Goal: Information Seeking & Learning: Learn about a topic

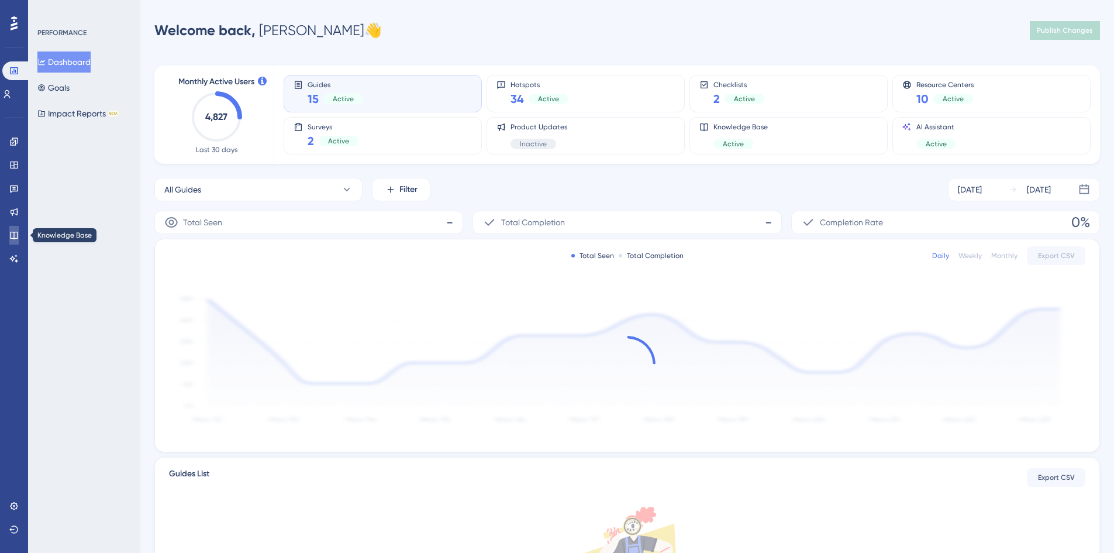
click at [13, 231] on icon at bounding box center [13, 234] width 9 height 9
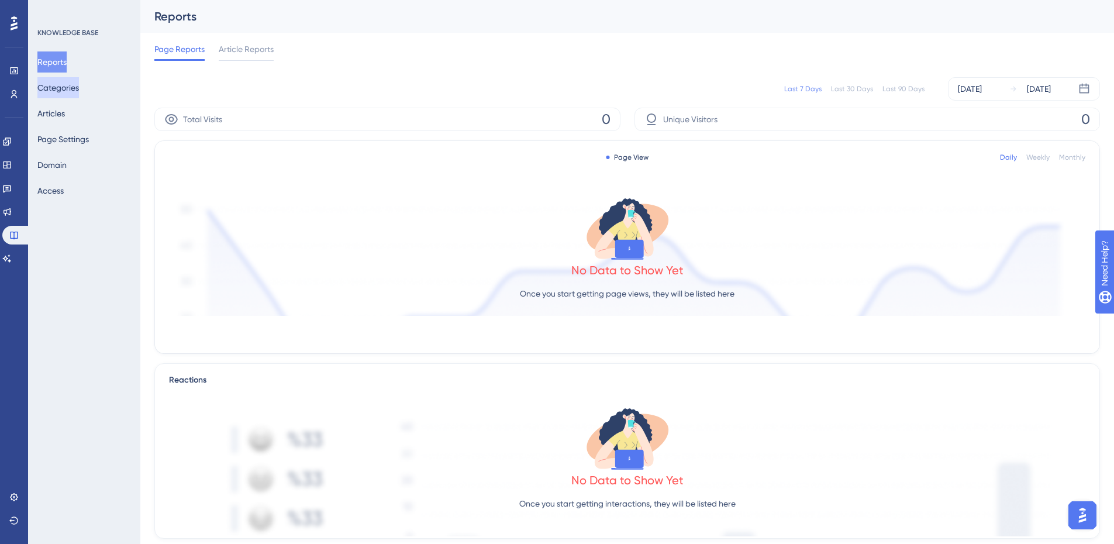
click at [60, 89] on button "Categories" at bounding box center [58, 87] width 42 height 21
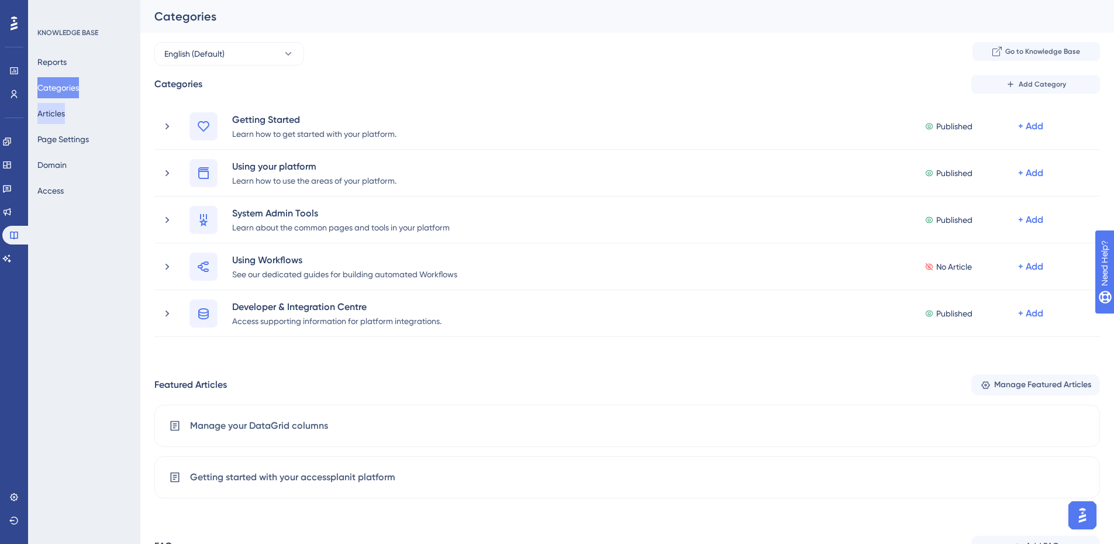
click at [61, 113] on button "Articles" at bounding box center [50, 113] width 27 height 21
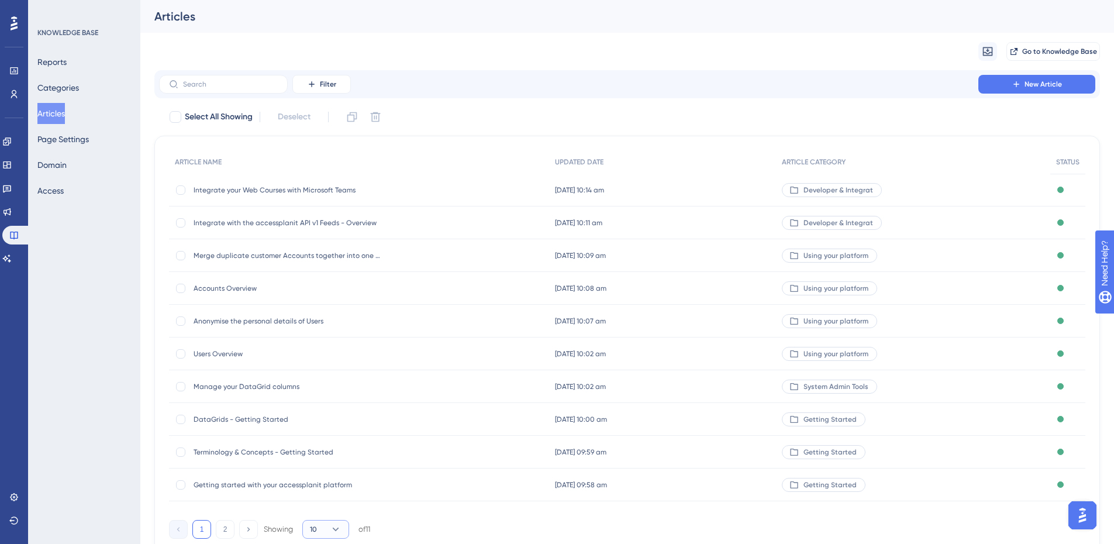
click at [345, 524] on button "10" at bounding box center [325, 529] width 47 height 19
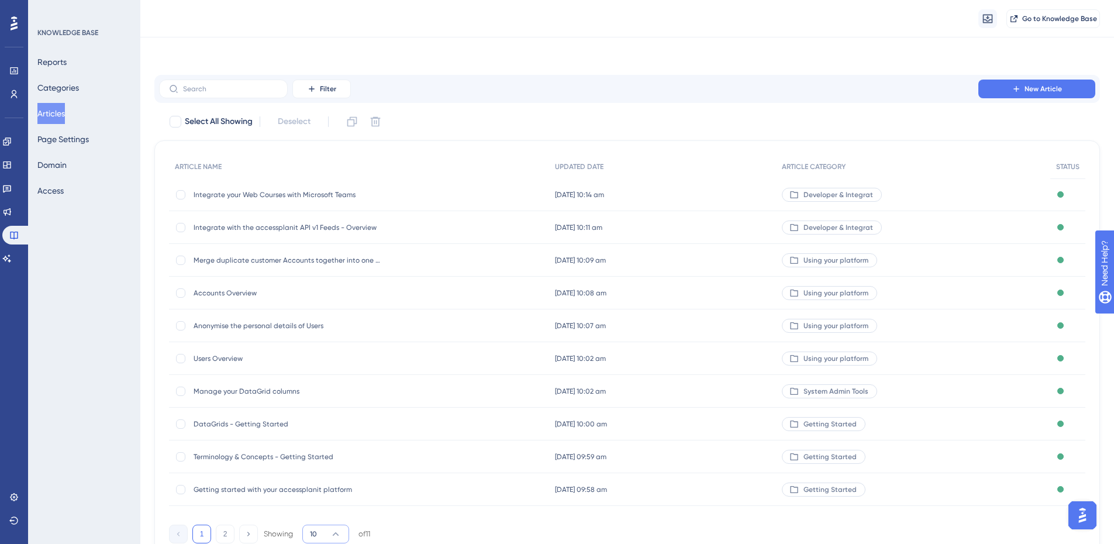
scroll to position [66, 0]
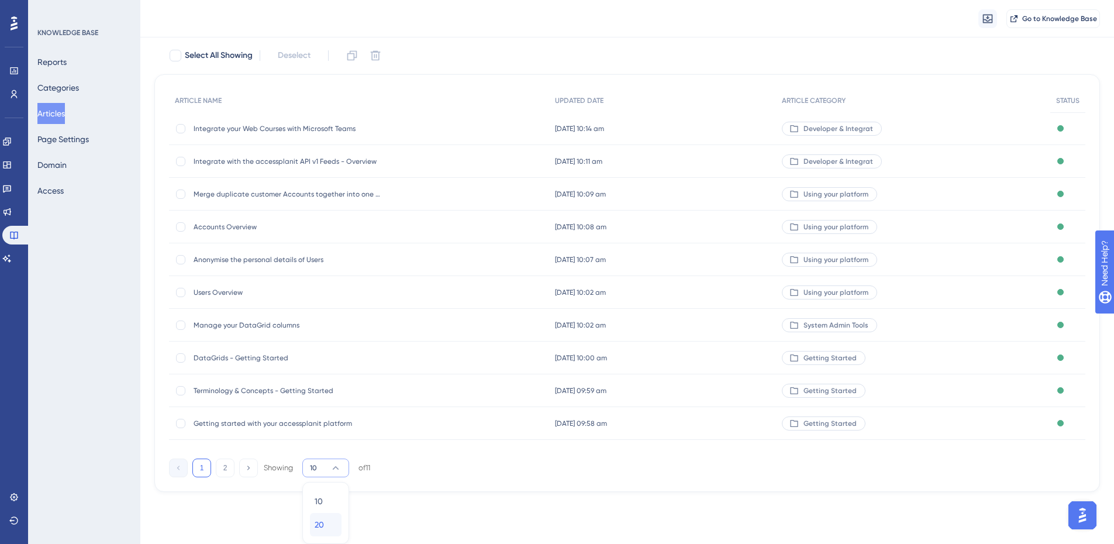
click at [324, 525] on span "20" at bounding box center [319, 524] width 9 height 14
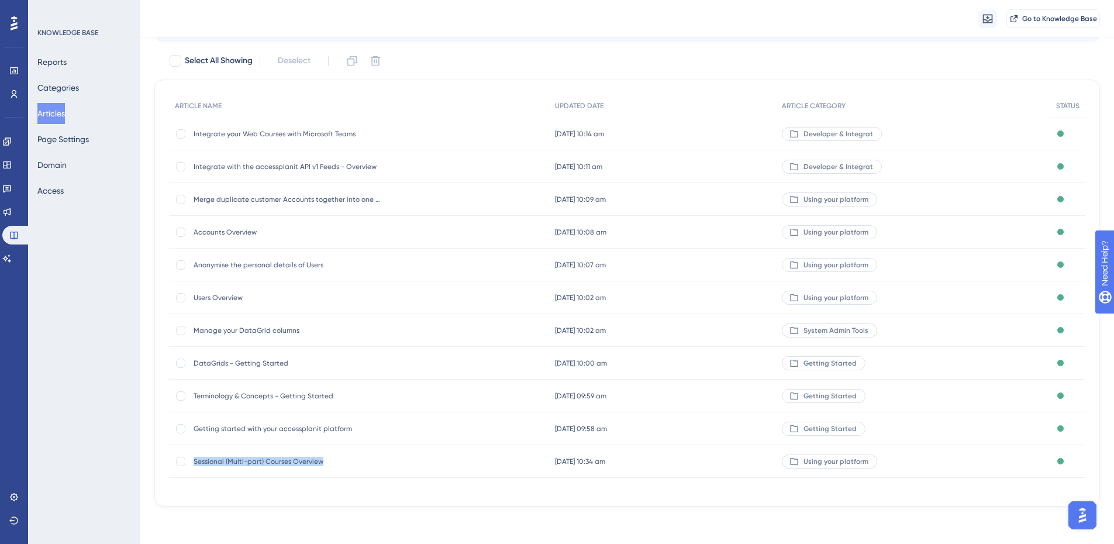
drag, startPoint x: 347, startPoint y: 461, endPoint x: 195, endPoint y: 461, distance: 152.6
click at [195, 461] on span "Sessional (Multi-part) Courses Overview" at bounding box center [287, 461] width 187 height 9
copy span "Sessional (Multi-part) Courses Overview"
click at [384, 426] on div "Getting started with your accessplanit platform Getting started with your acces…" at bounding box center [359, 428] width 380 height 33
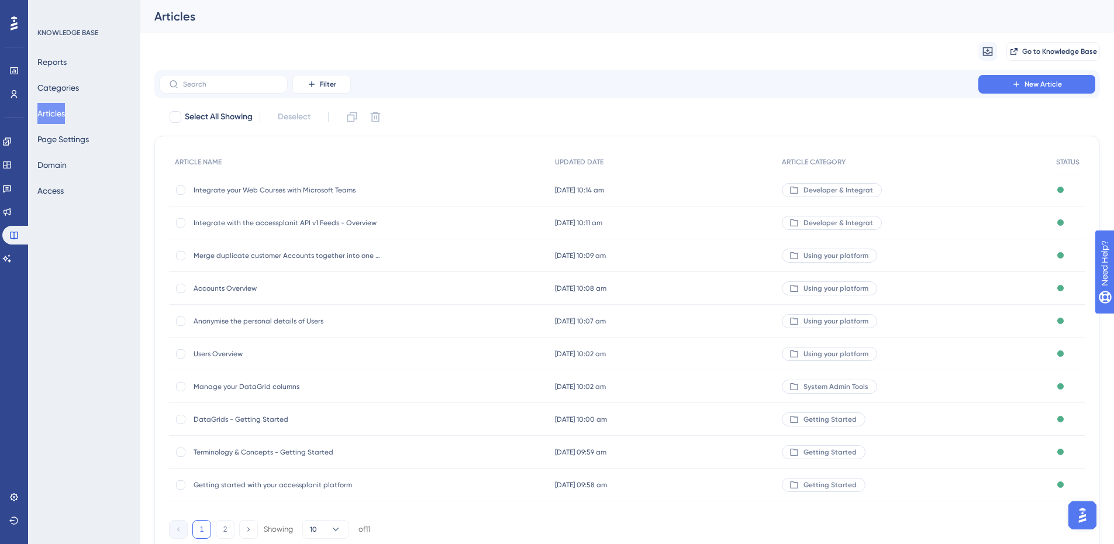
scroll to position [47, 0]
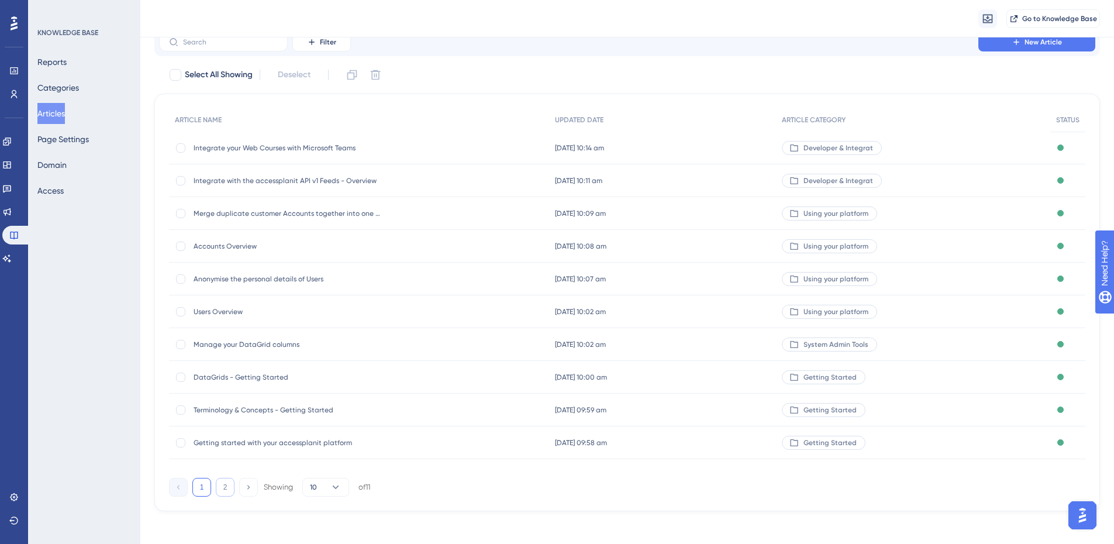
click at [222, 492] on button "2" at bounding box center [225, 487] width 19 height 19
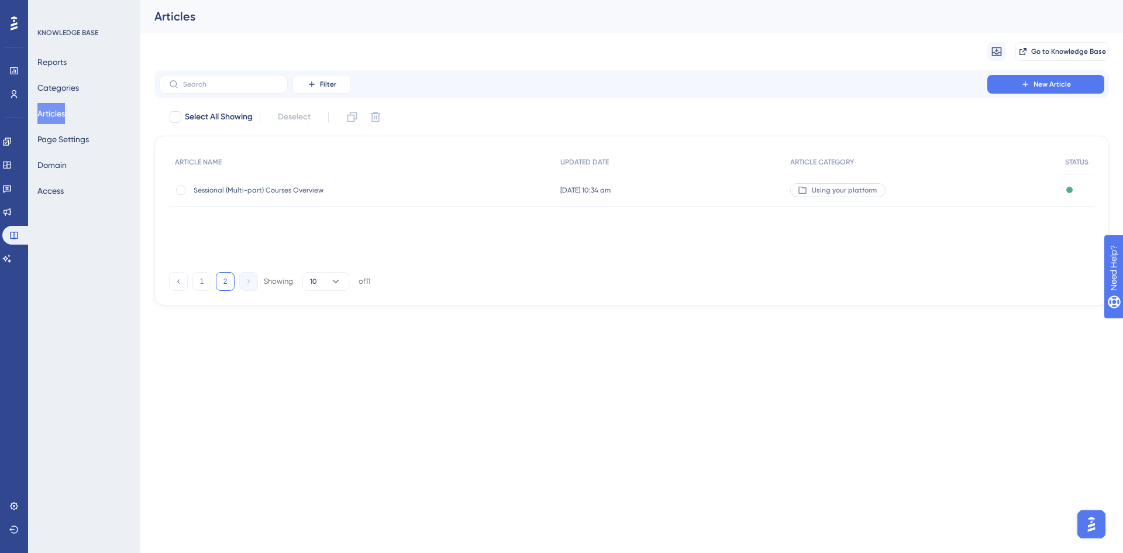
click at [278, 189] on span "Sessional (Multi-part) Courses Overview" at bounding box center [287, 189] width 187 height 9
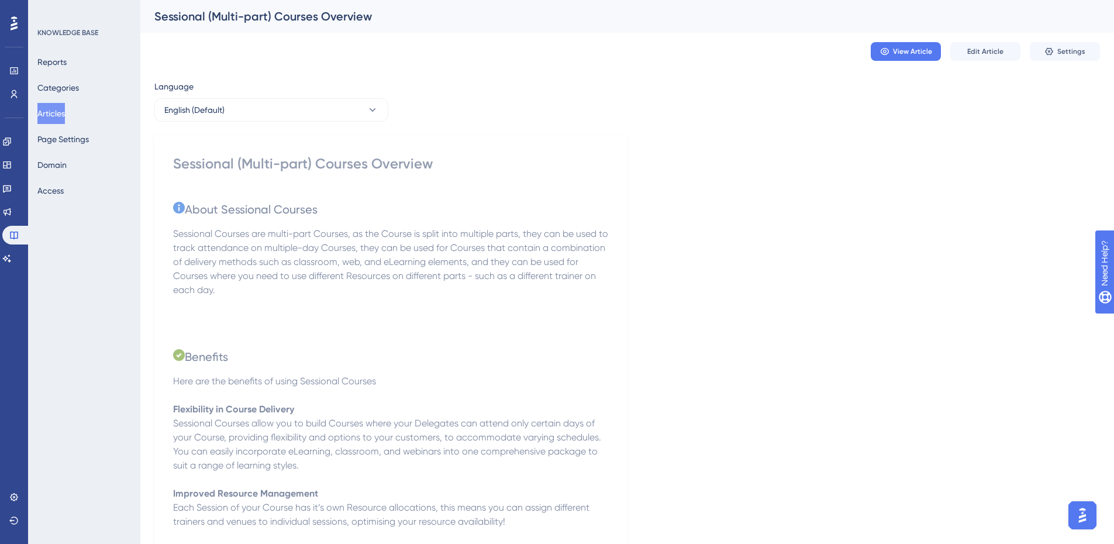
click at [387, 161] on div "Sessional (Multi-part) Courses Overview" at bounding box center [390, 163] width 435 height 19
copy div "Sessional (Multi-part) Courses Overview"
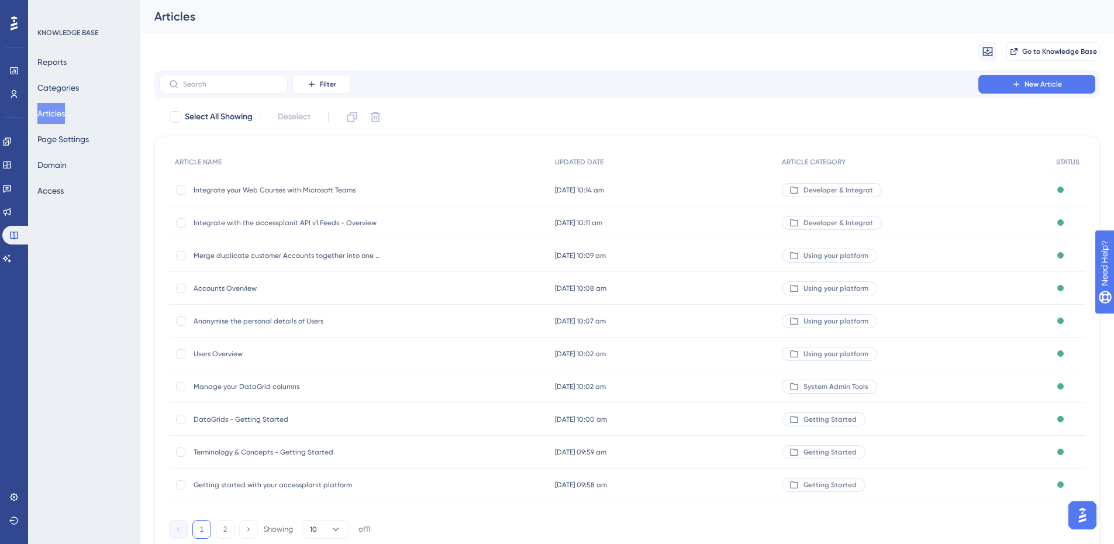
click at [298, 485] on span "Getting started with your accessplanit platform" at bounding box center [287, 484] width 187 height 9
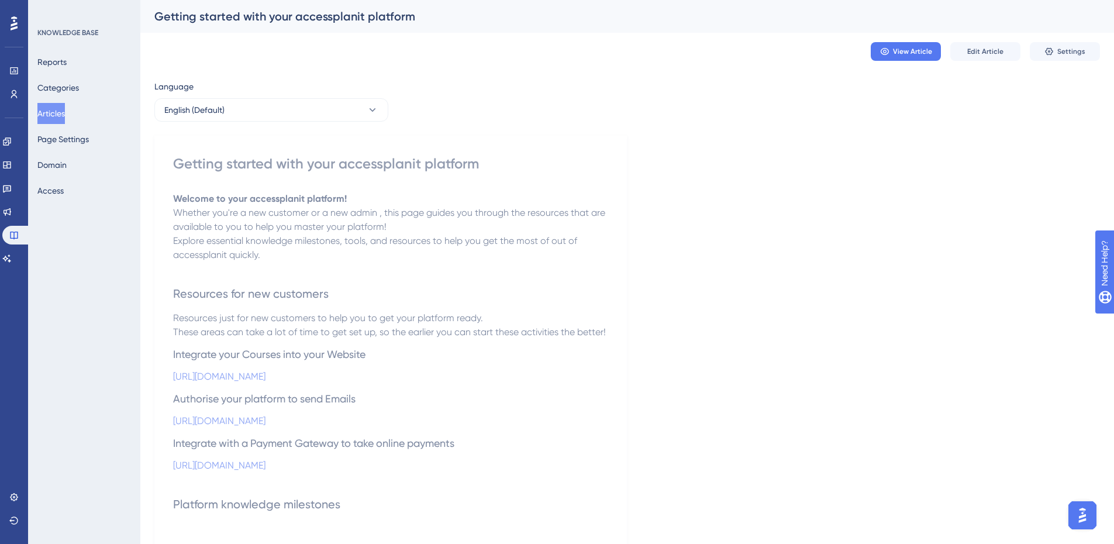
click at [361, 163] on div "Getting started with your accessplanit platform" at bounding box center [390, 163] width 435 height 19
copy div "Getting started with your accessplanit platform"
click at [434, 158] on div "Getting started with your accessplanit platform" at bounding box center [390, 163] width 435 height 19
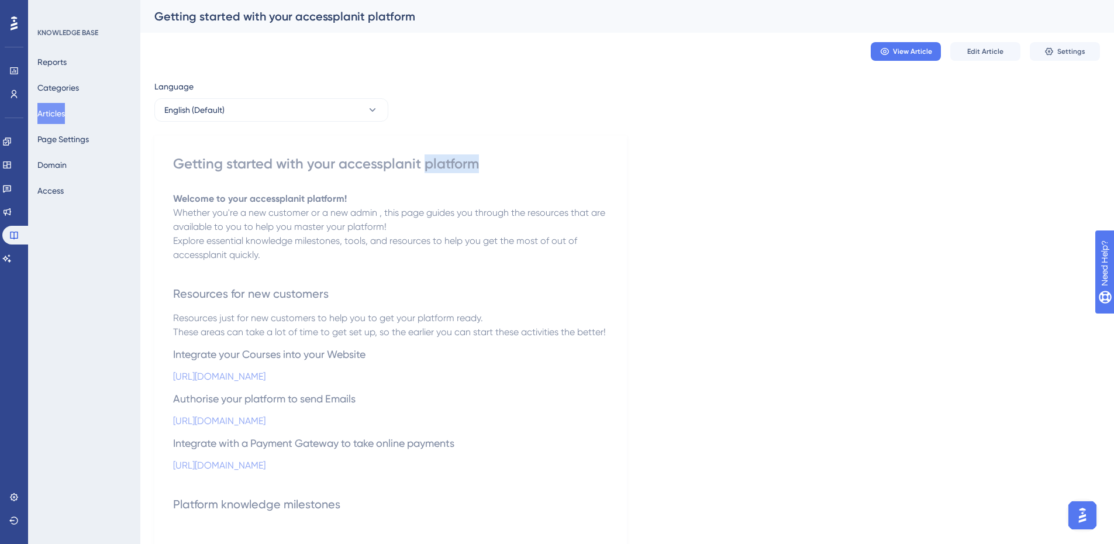
click at [434, 158] on div "Getting started with your accessplanit platform" at bounding box center [390, 163] width 435 height 19
click at [338, 198] on strong "Welcome to your accessplanit platform!" at bounding box center [260, 198] width 174 height 11
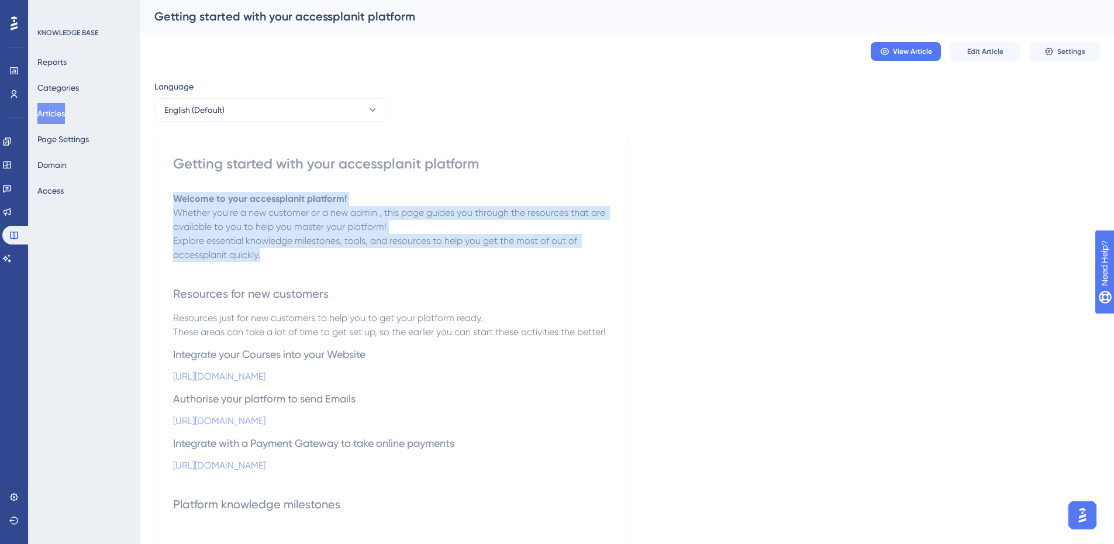
drag, startPoint x: 284, startPoint y: 256, endPoint x: 174, endPoint y: 198, distance: 124.5
copy div "Welcome to your accessplanit platform! Whether you're a new customer or a new a…"
click at [58, 108] on button "Articles" at bounding box center [50, 113] width 27 height 21
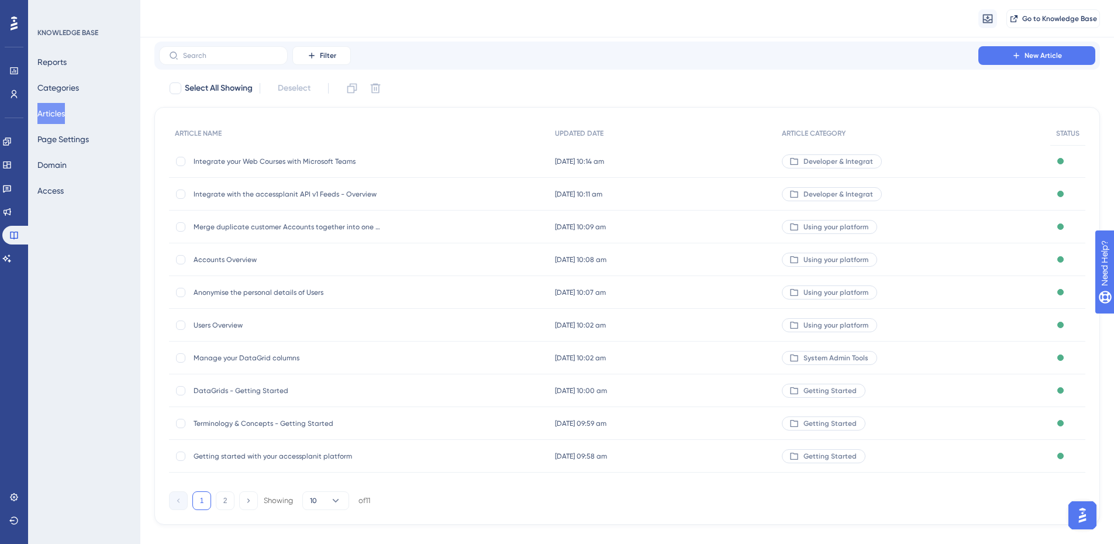
scroll to position [47, 0]
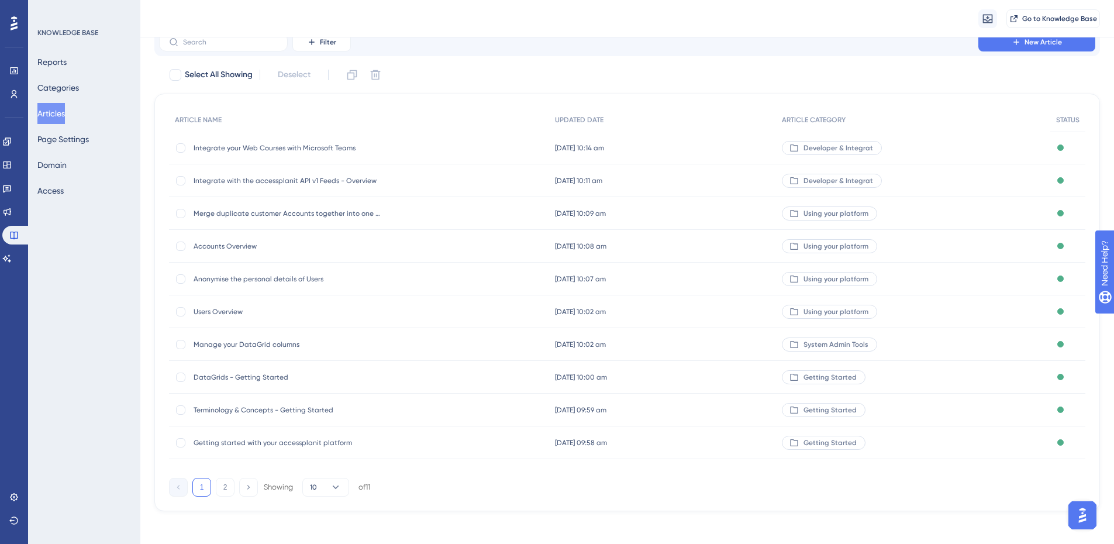
click at [312, 410] on span "Terminology & Concepts - Getting Started" at bounding box center [287, 409] width 187 height 9
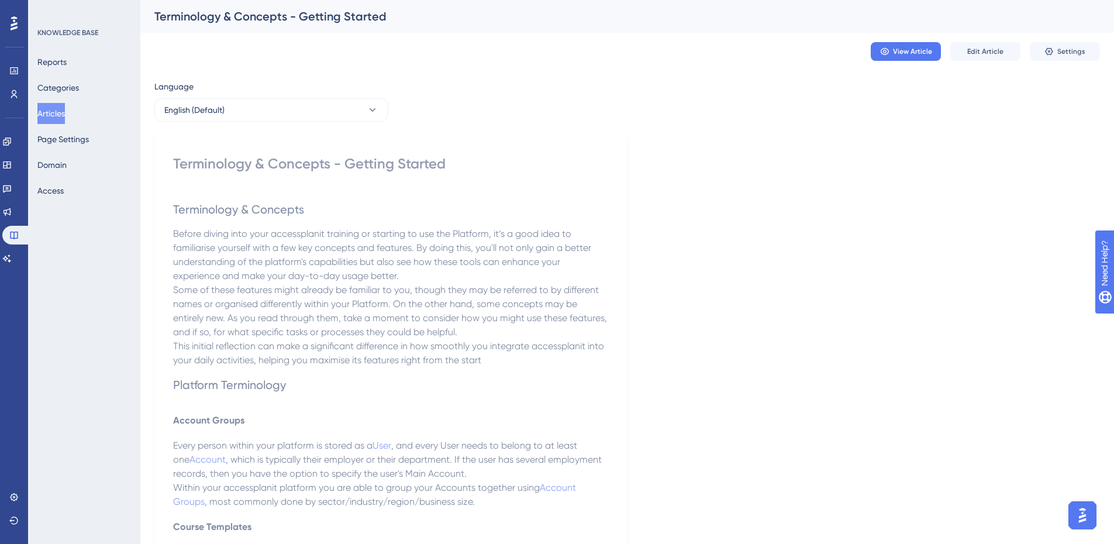
click at [292, 159] on div "Terminology & Concepts - Getting Started" at bounding box center [390, 163] width 435 height 19
copy div "Terminology & Concepts - Getting Started"
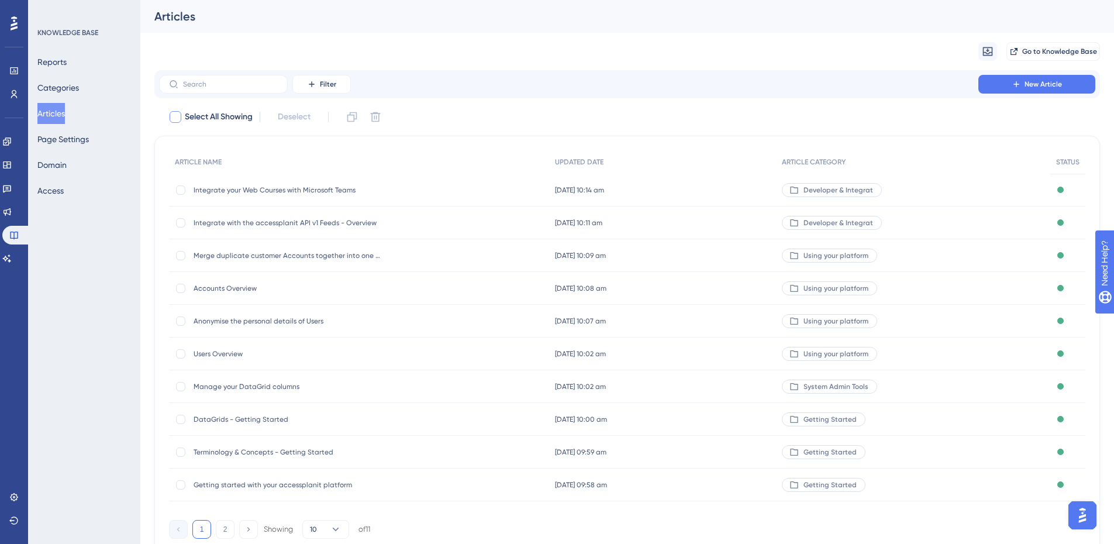
scroll to position [47, 0]
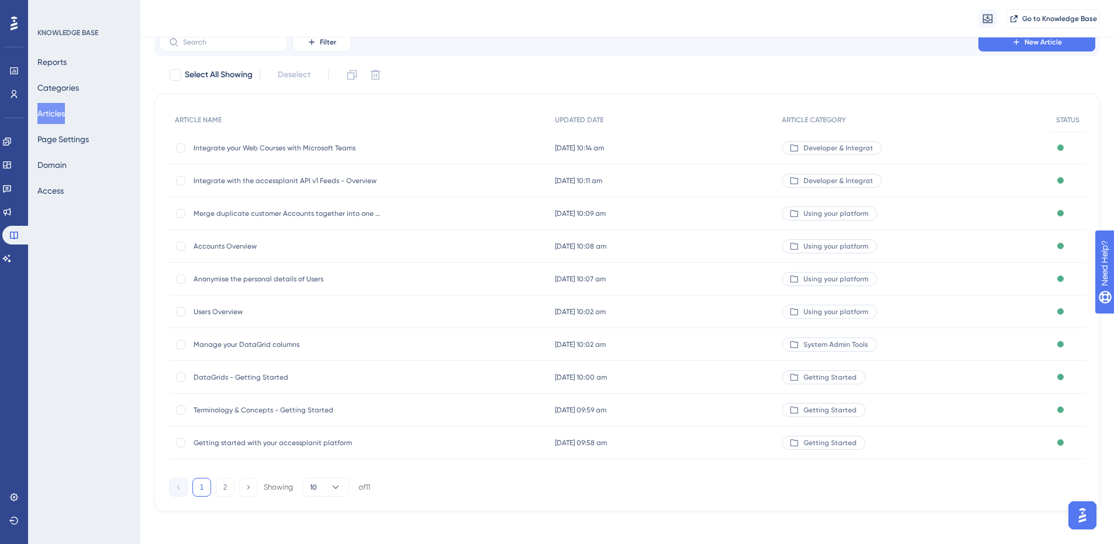
click at [266, 379] on span "DataGrids - Getting Started" at bounding box center [287, 376] width 187 height 9
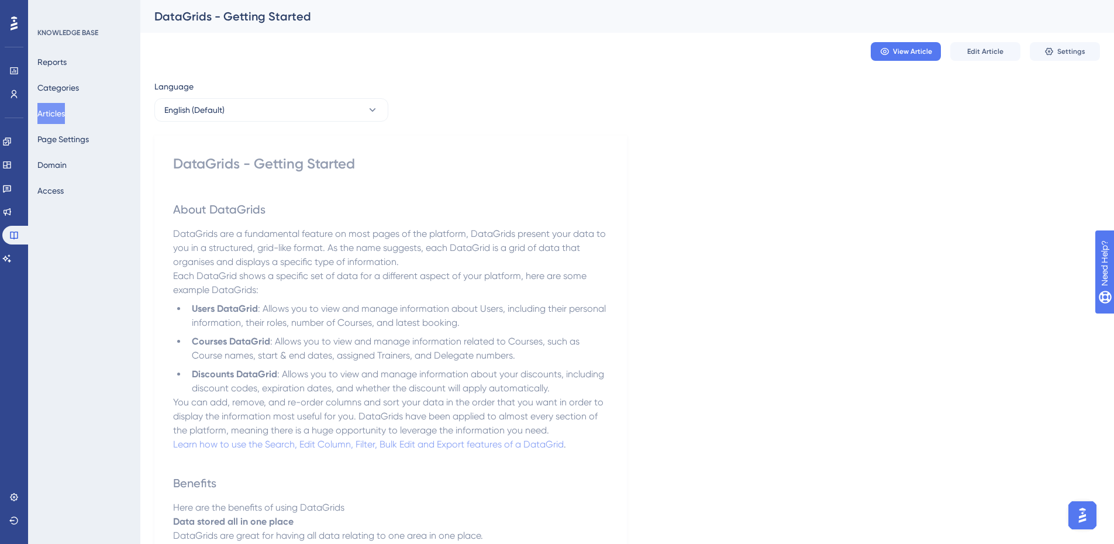
click at [260, 164] on div "DataGrids - Getting Started" at bounding box center [390, 163] width 435 height 19
copy div "DataGrids - Getting Started"
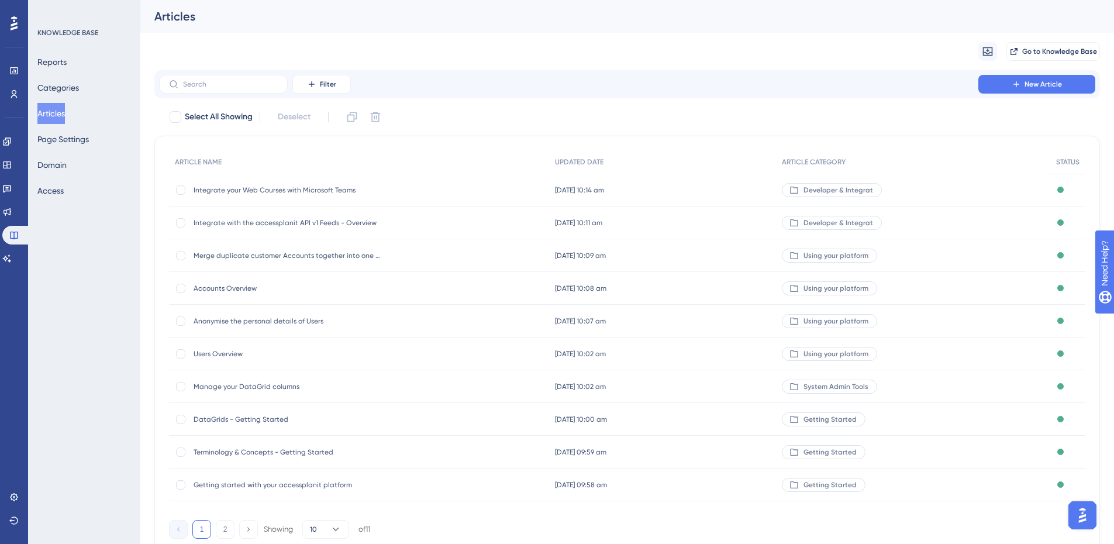
scroll to position [47, 0]
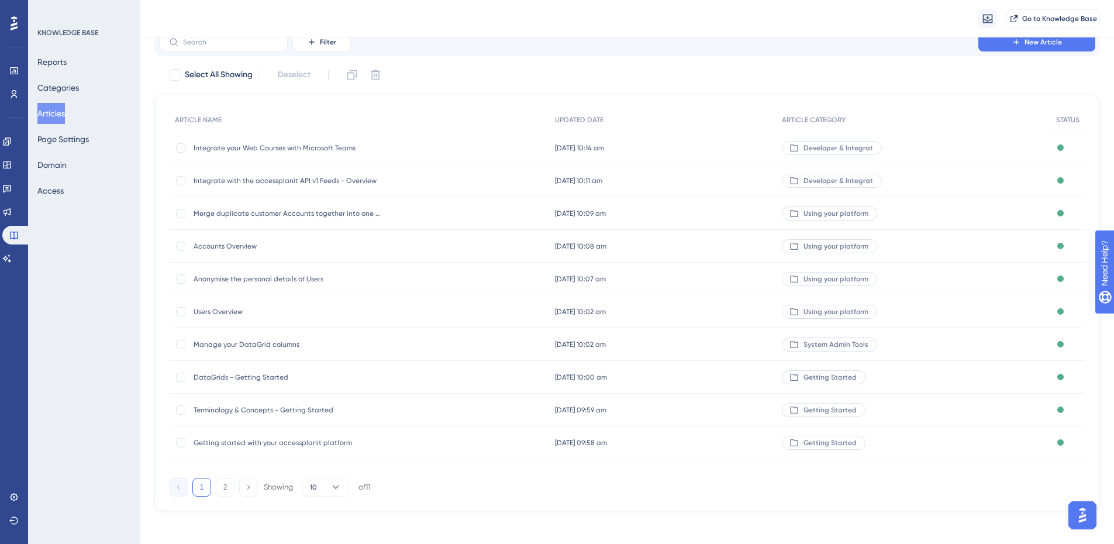
click at [253, 340] on span "Manage your DataGrid columns" at bounding box center [287, 344] width 187 height 9
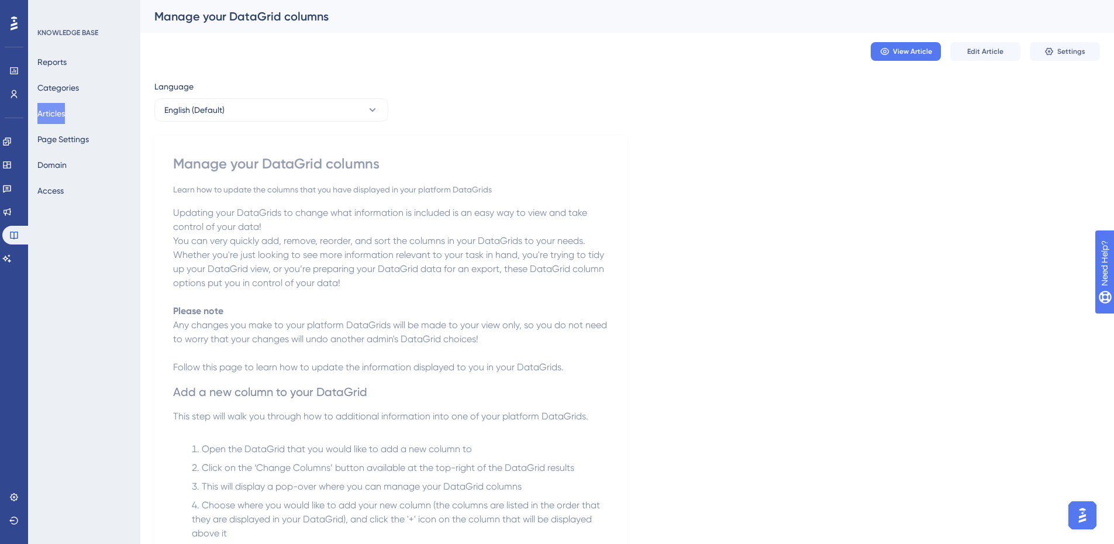
click at [317, 170] on div "Manage your DataGrid columns" at bounding box center [390, 163] width 435 height 19
copy div "Manage your DataGrid columns"
click at [309, 166] on div "Manage your DataGrid columns" at bounding box center [390, 163] width 435 height 19
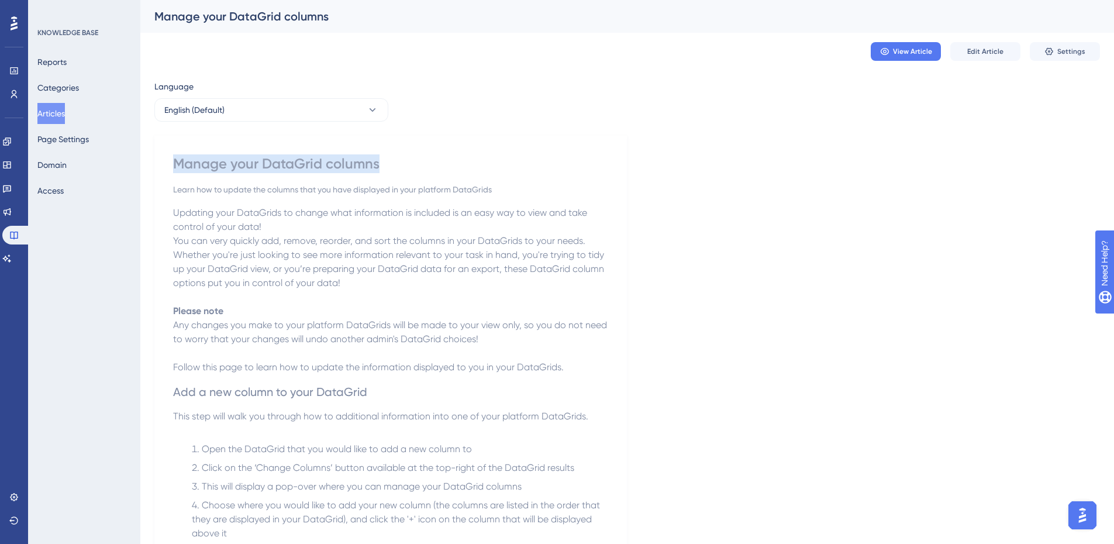
click at [308, 166] on div "Manage your DataGrid columns" at bounding box center [390, 163] width 435 height 19
